Goal: Transaction & Acquisition: Purchase product/service

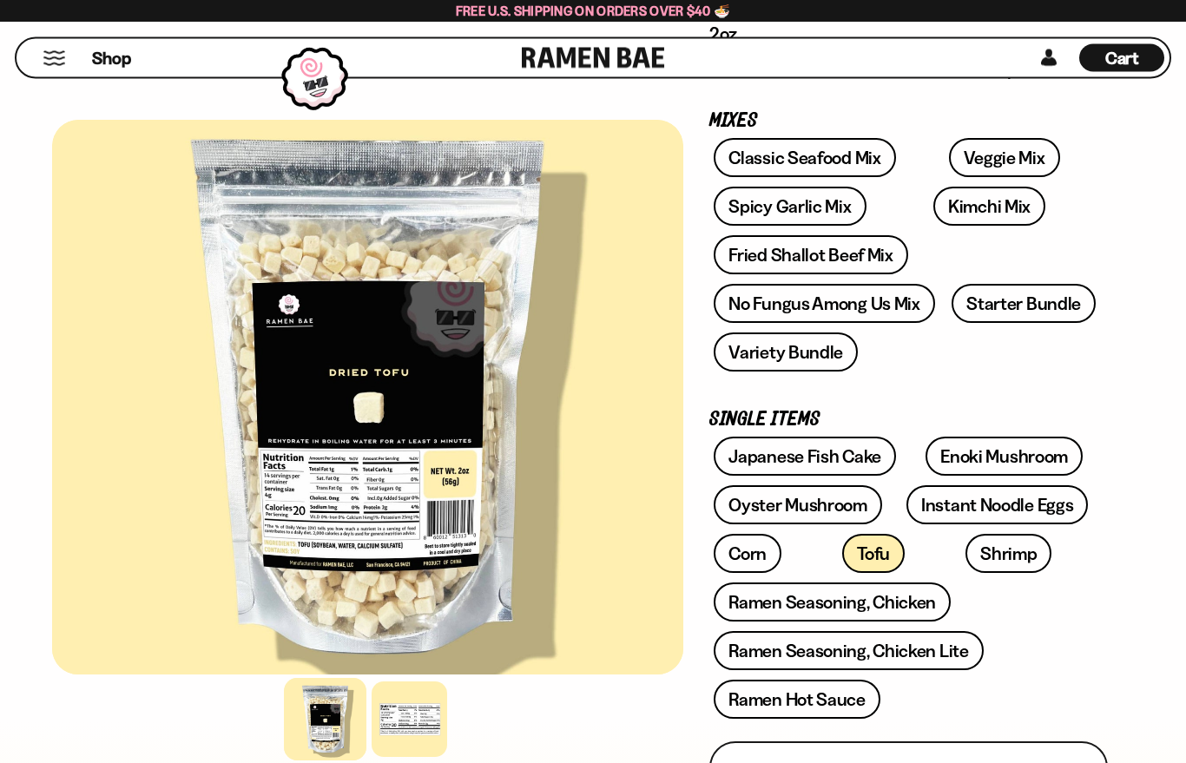
scroll to position [266, 0]
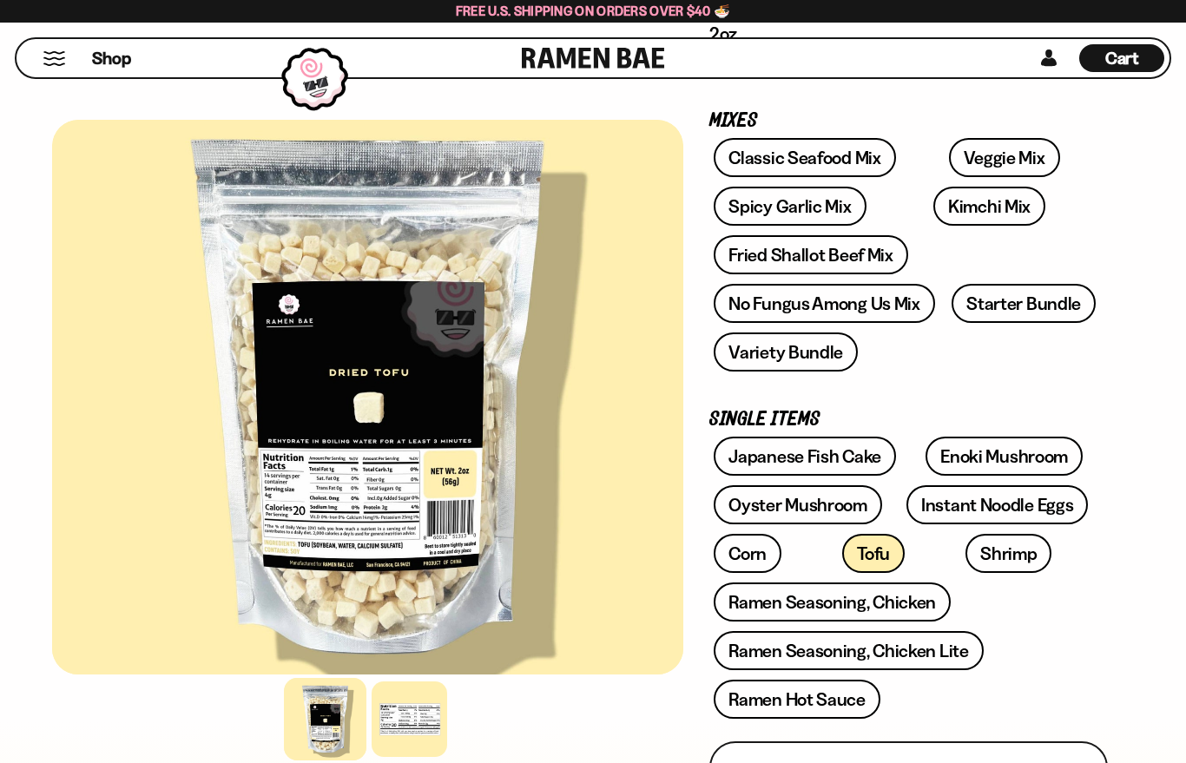
click at [1014, 301] on link "Starter Bundle" at bounding box center [1024, 303] width 144 height 39
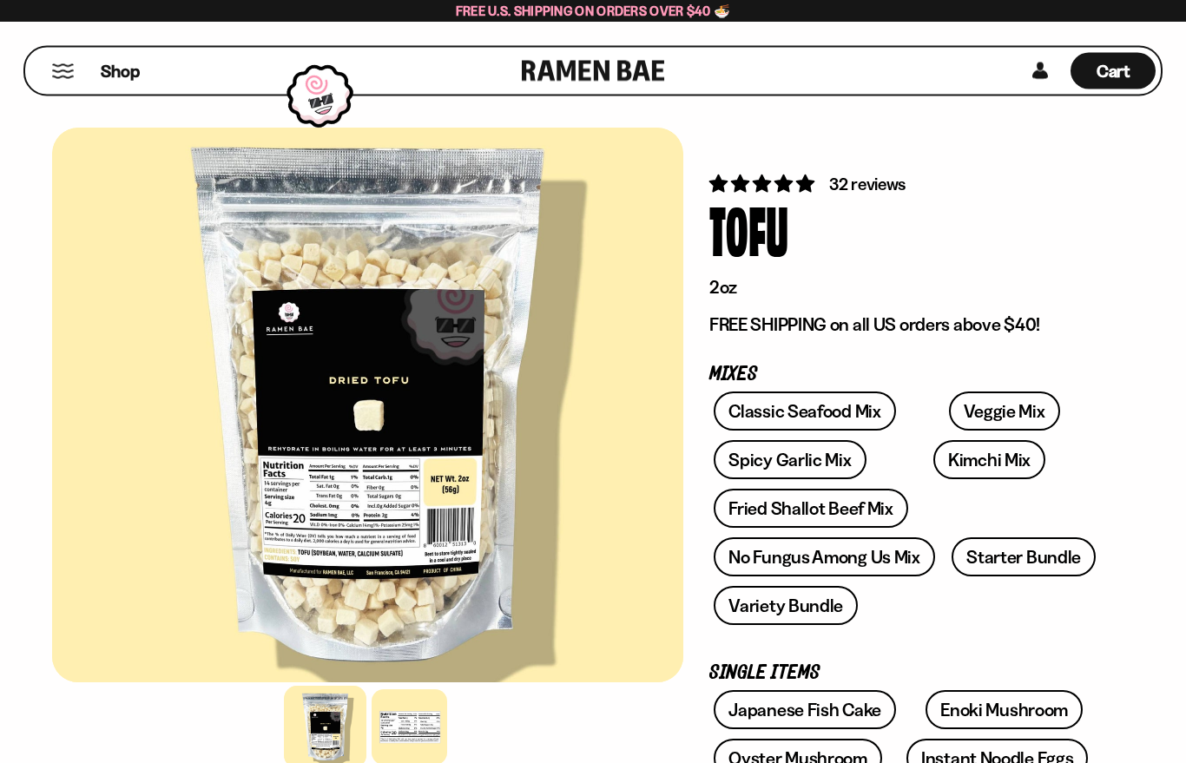
scroll to position [0, 0]
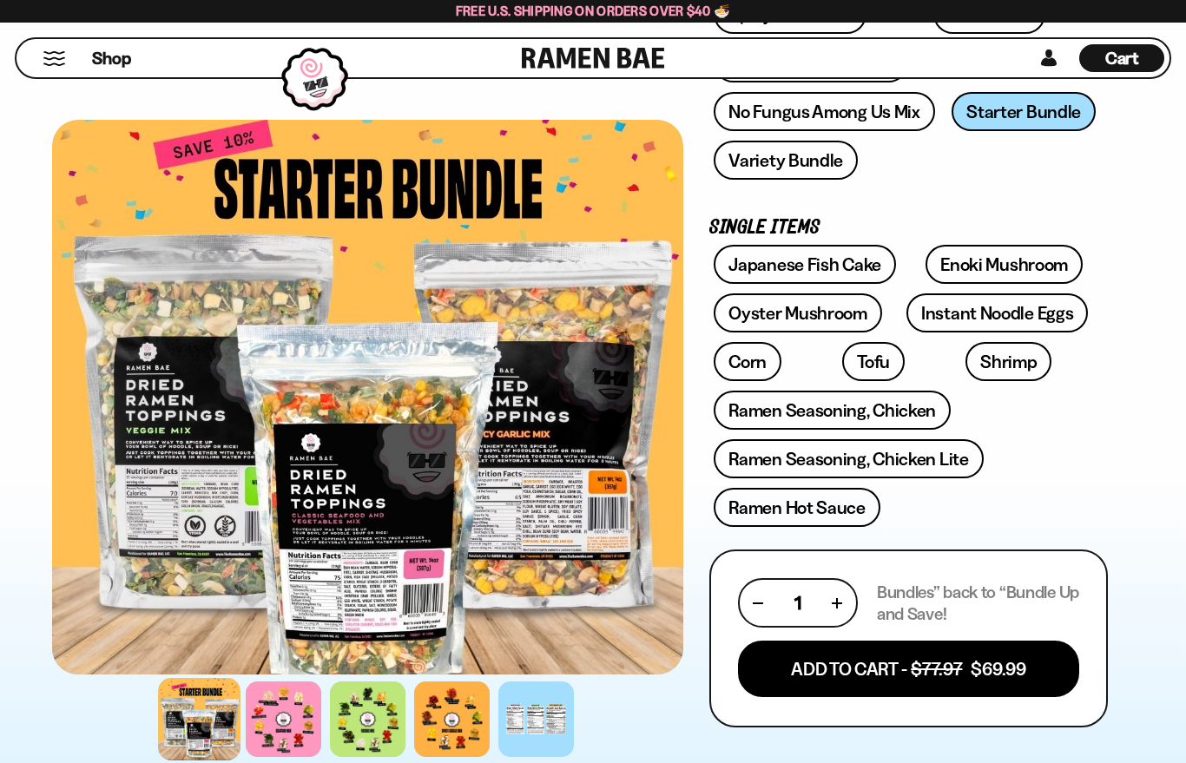
scroll to position [455, 0]
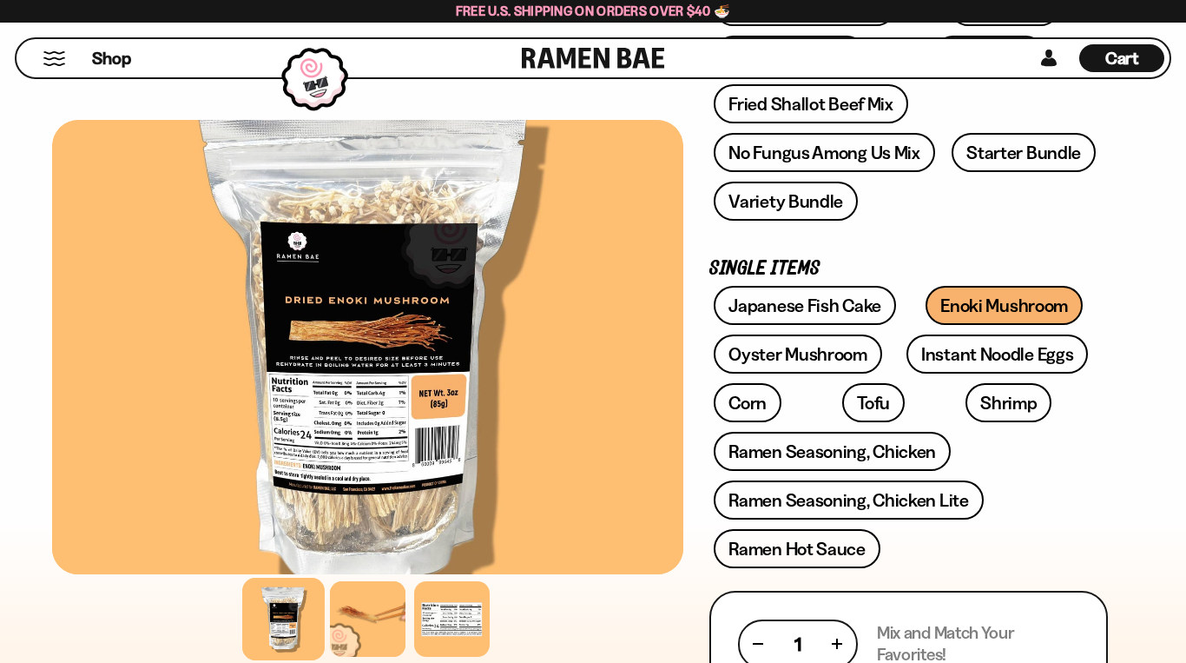
scroll to position [416, 0]
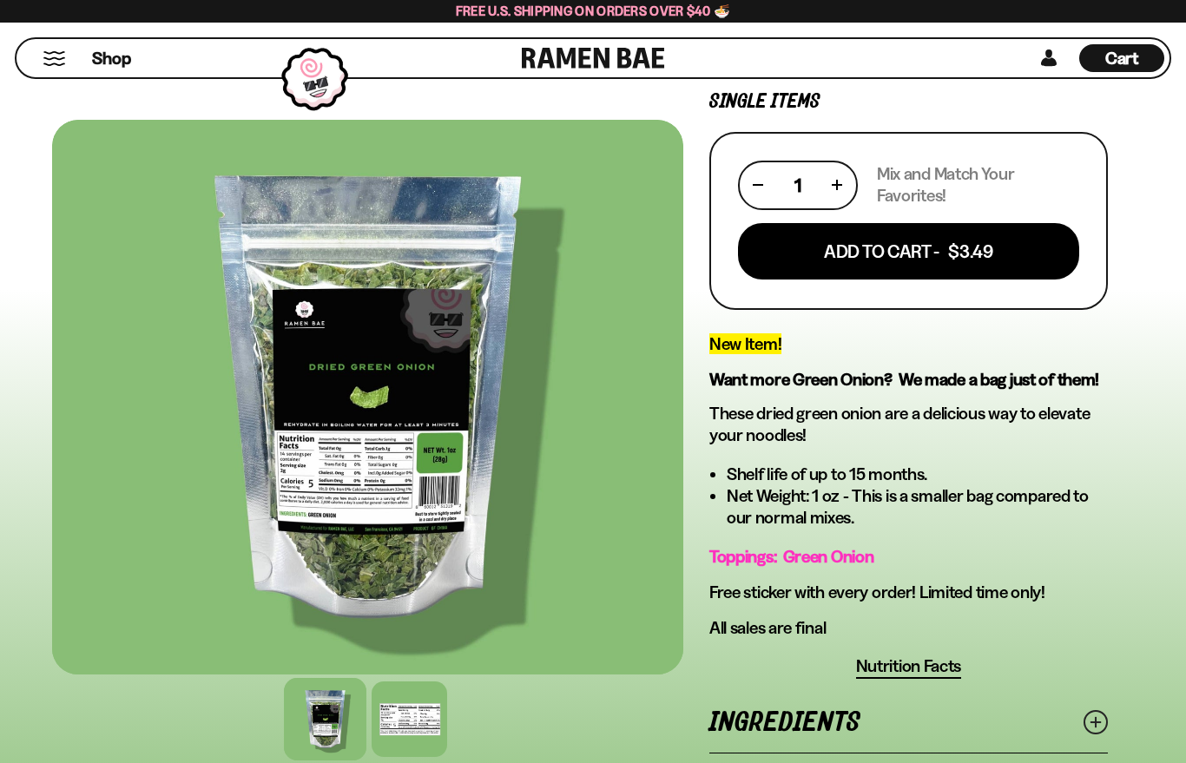
scroll to position [334, 0]
